Goal: Find specific page/section: Find specific page/section

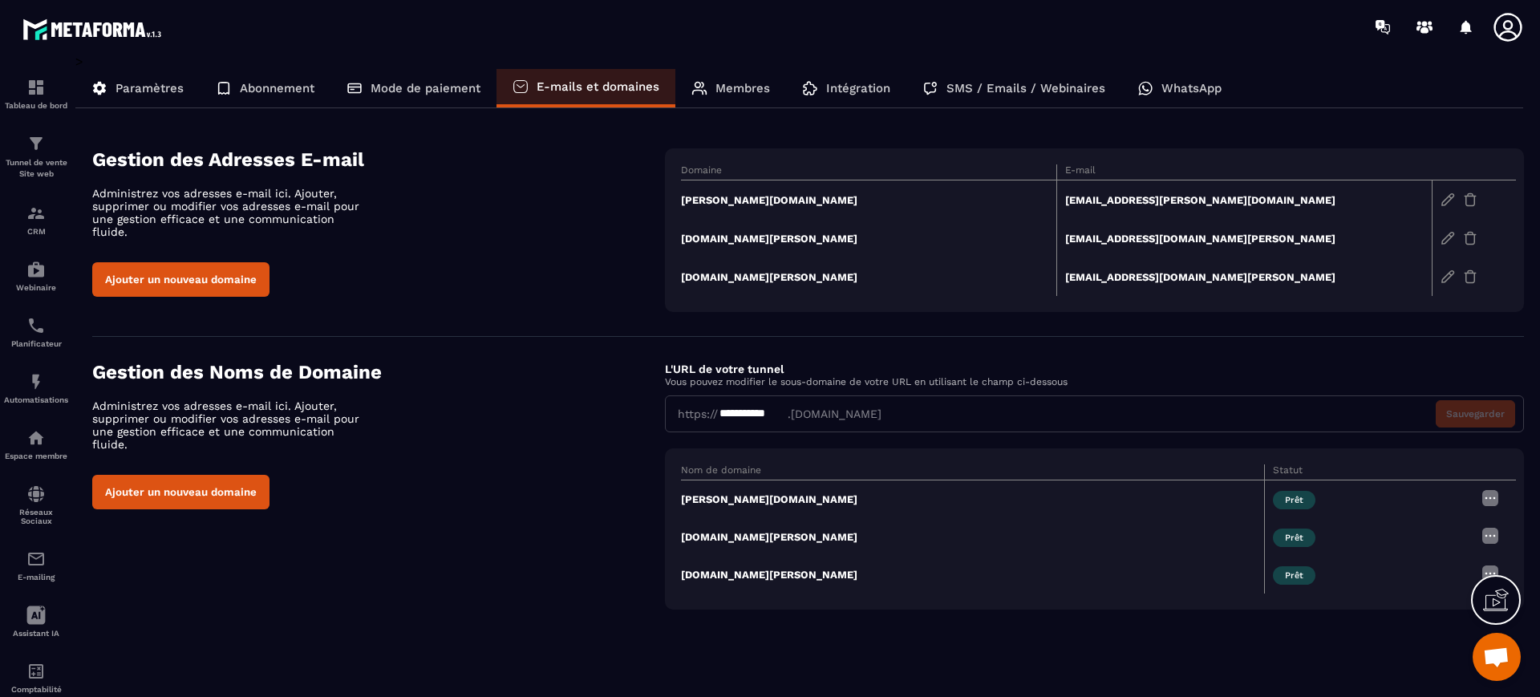
drag, startPoint x: 176, startPoint y: 98, endPoint x: 158, endPoint y: 87, distance: 20.5
click at [176, 98] on div "Paramètres" at bounding box center [137, 88] width 124 height 38
click at [158, 87] on p "Paramètres" at bounding box center [149, 88] width 68 height 14
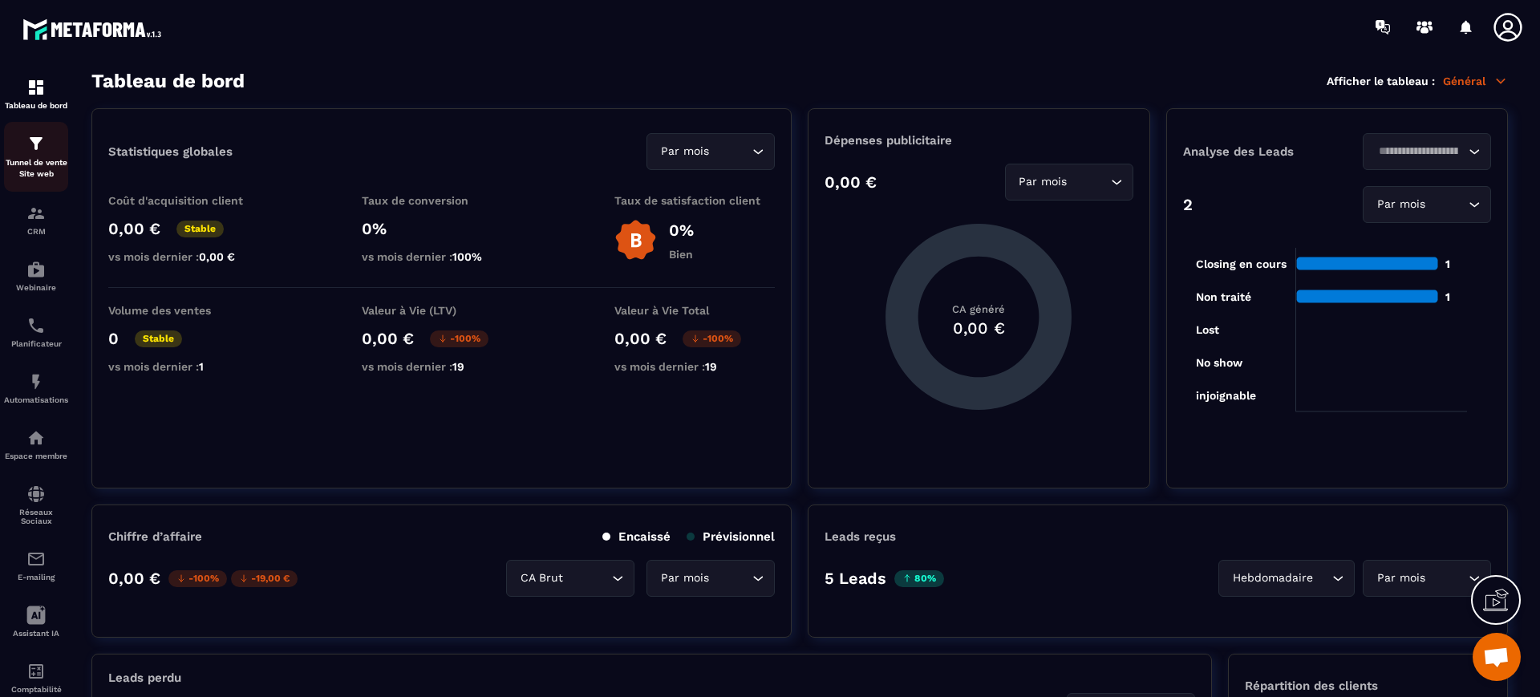
click at [35, 152] on img at bounding box center [35, 143] width 19 height 19
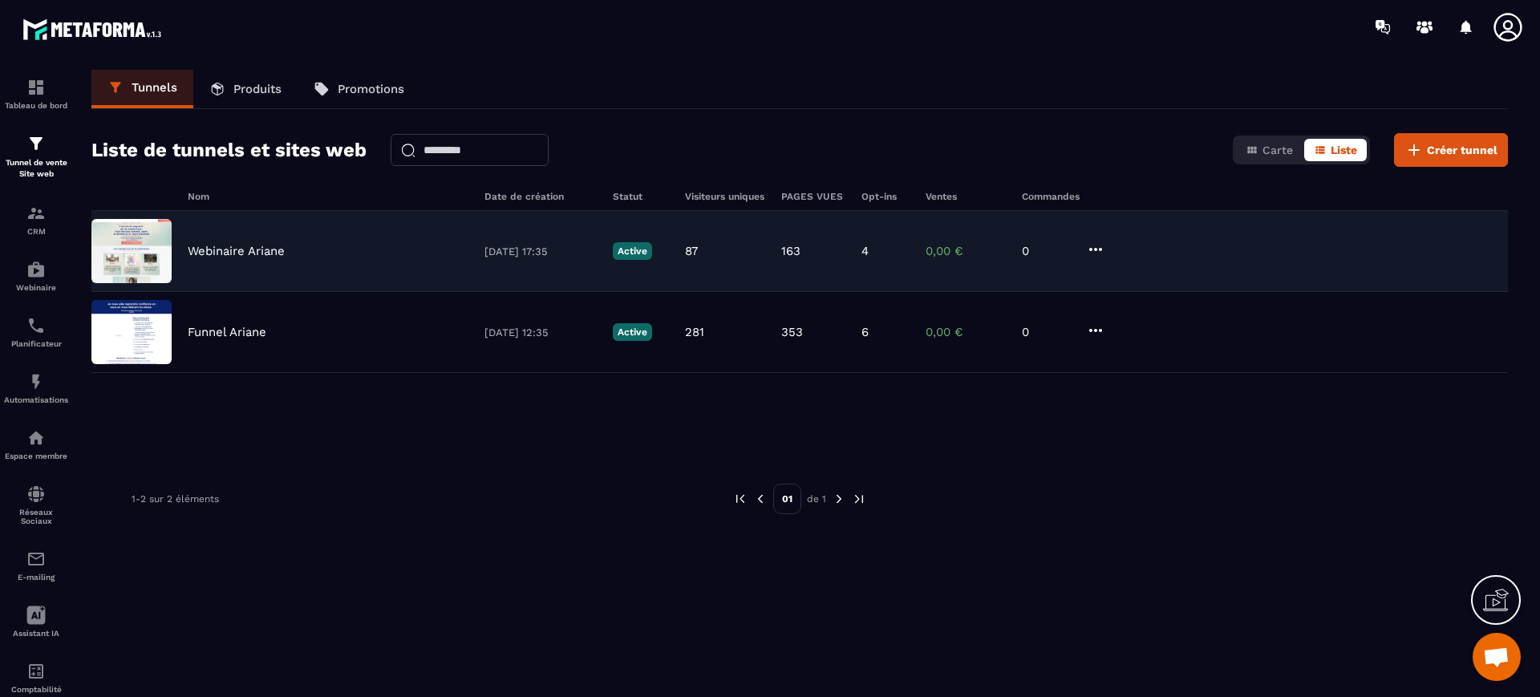
click at [251, 245] on p "Webinaire Ariane" at bounding box center [236, 251] width 97 height 14
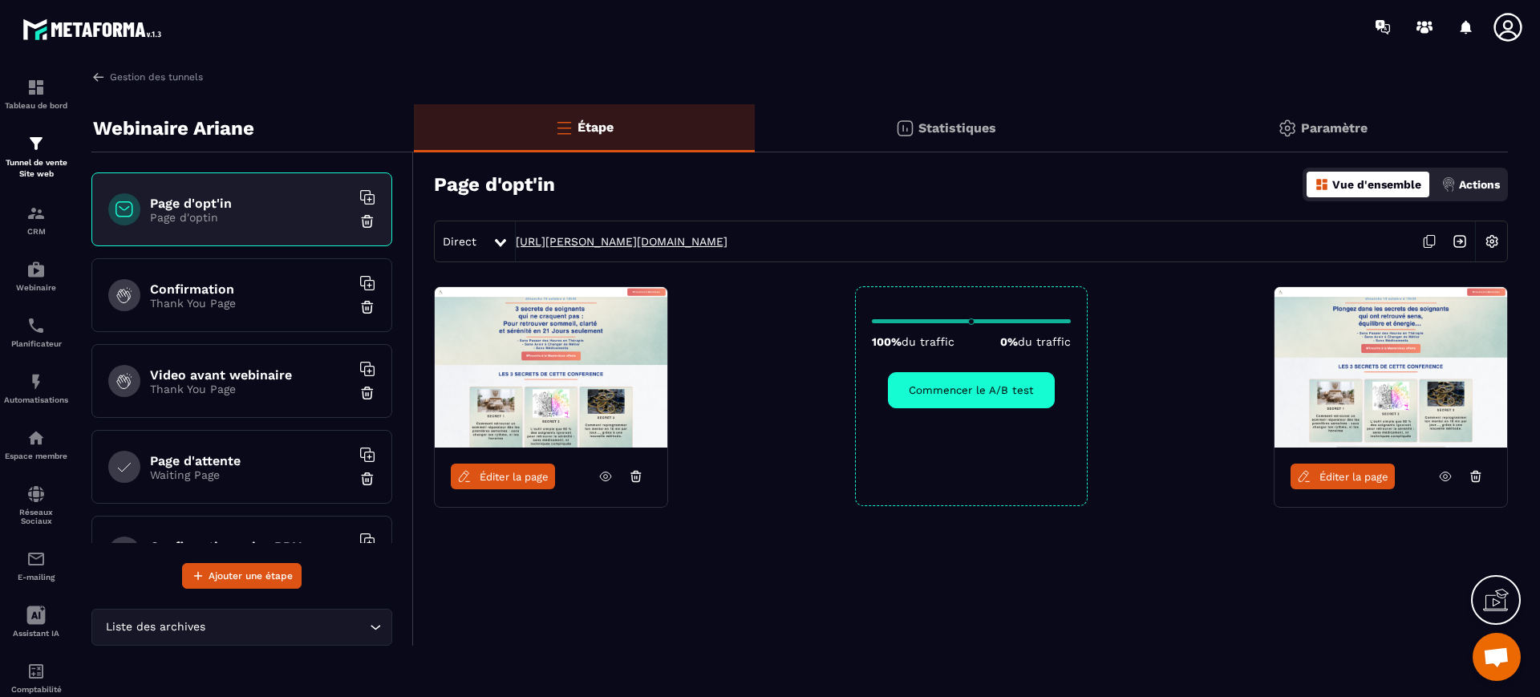
click at [601, 241] on link "[URL][PERSON_NAME][DOMAIN_NAME]" at bounding box center [622, 241] width 212 height 13
click at [216, 295] on h6 "Confirmation" at bounding box center [250, 288] width 200 height 15
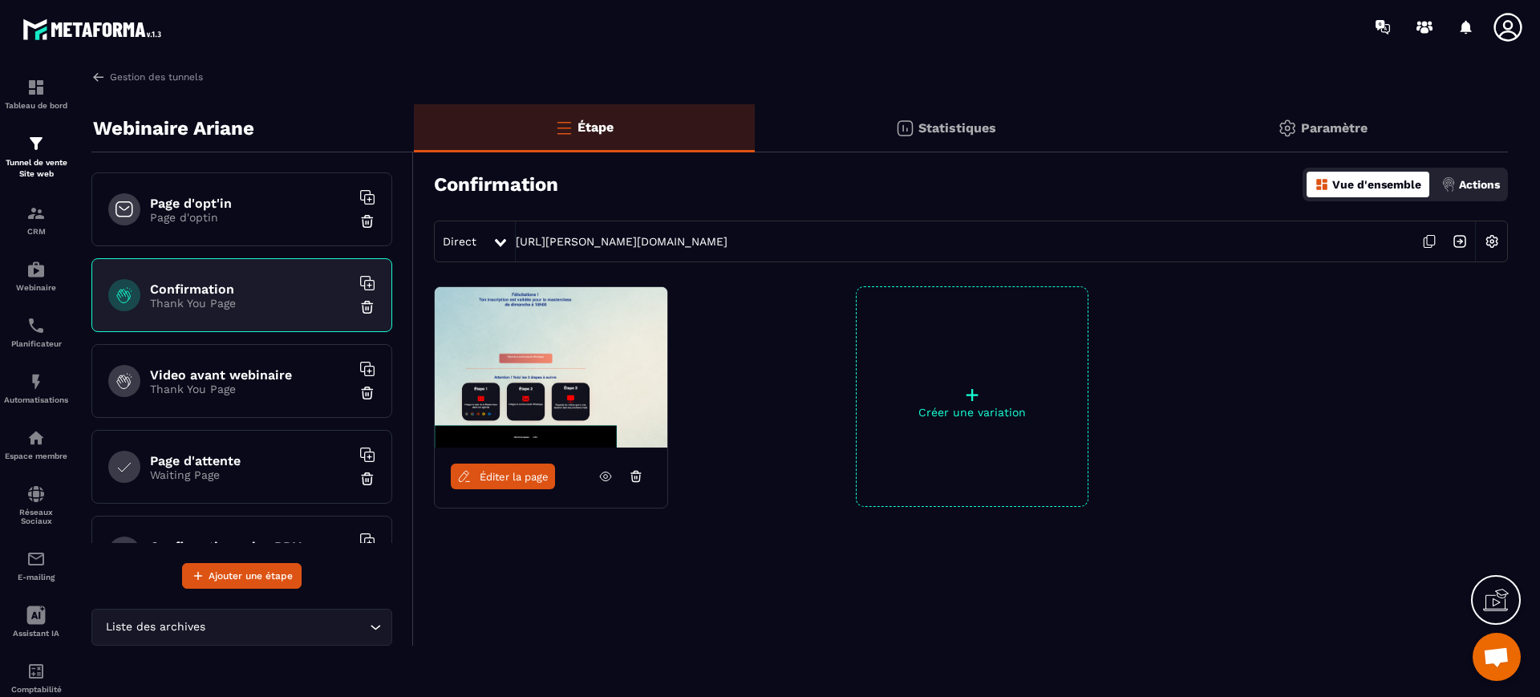
click at [662, 232] on div "Direct [URL][PERSON_NAME][DOMAIN_NAME]" at bounding box center [971, 242] width 1074 height 42
click at [658, 240] on link "[URL][PERSON_NAME][DOMAIN_NAME]" at bounding box center [622, 241] width 212 height 13
click at [174, 381] on h6 "Video avant webinaire" at bounding box center [250, 374] width 200 height 15
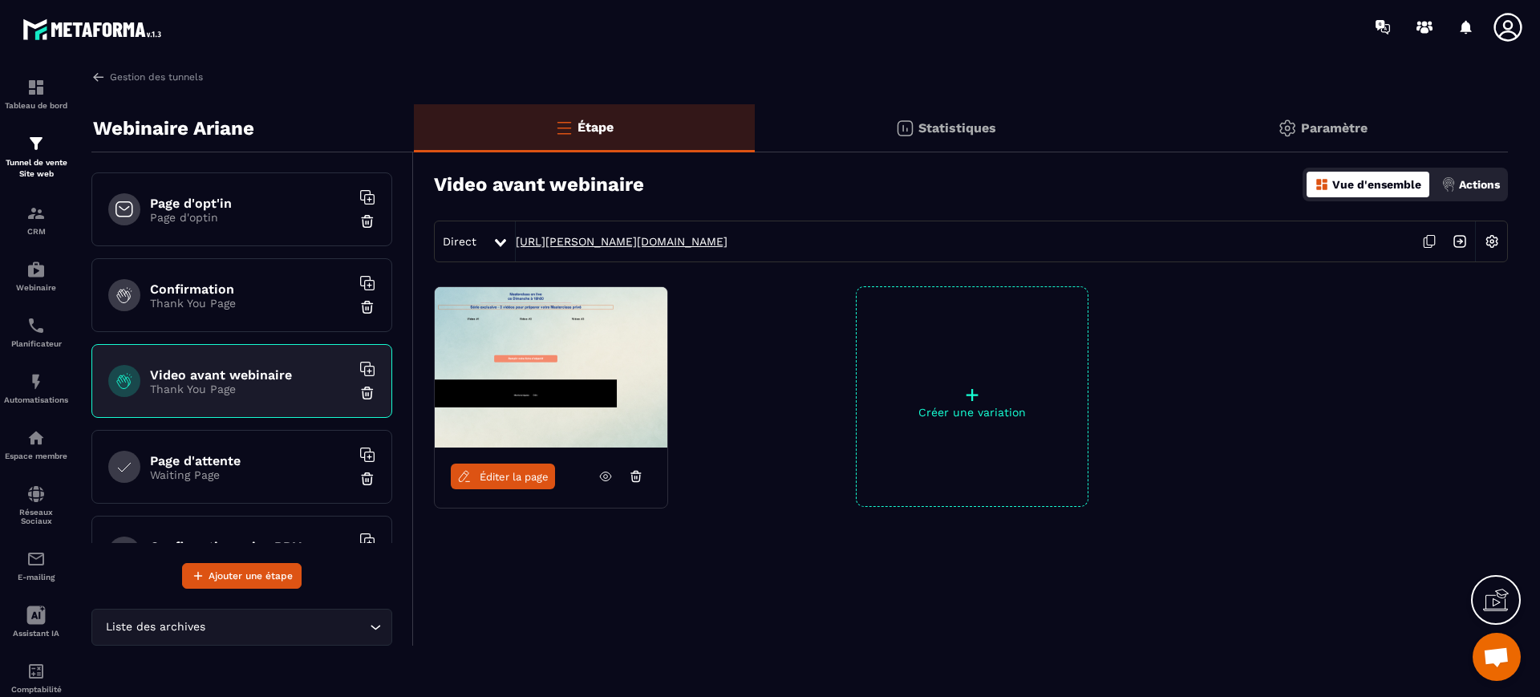
click at [678, 237] on link "[URL][PERSON_NAME][DOMAIN_NAME]" at bounding box center [622, 241] width 212 height 13
click at [230, 459] on h6 "Page d'attente" at bounding box center [250, 460] width 200 height 15
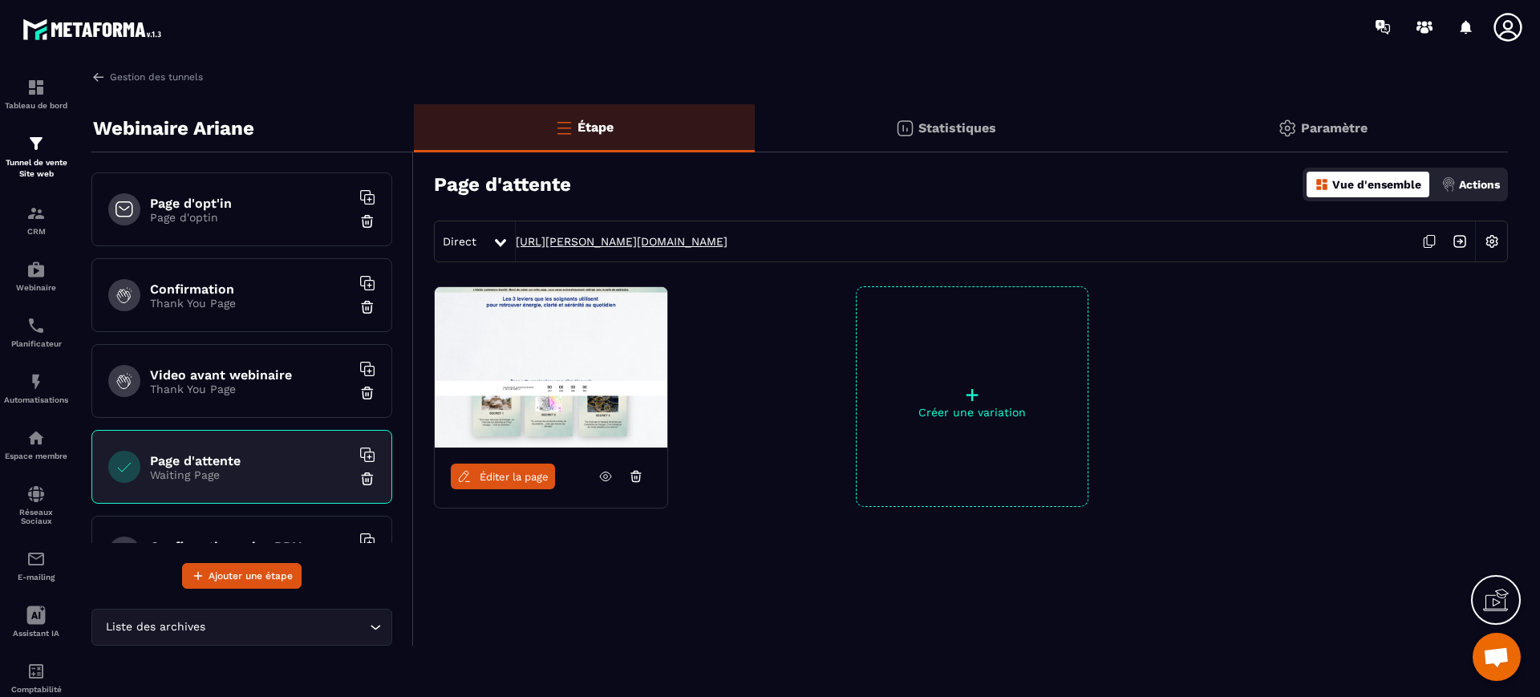
click at [647, 243] on link "[URL][PERSON_NAME][DOMAIN_NAME]" at bounding box center [622, 241] width 212 height 13
